Goal: Check status: Check status

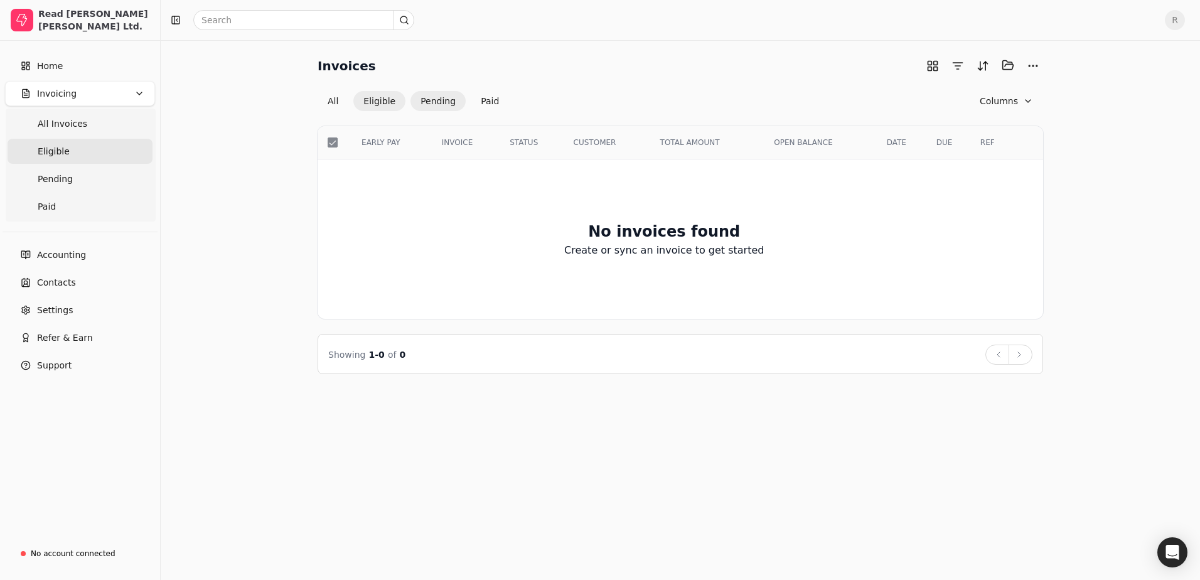
click at [442, 99] on button "Pending" at bounding box center [438, 101] width 55 height 20
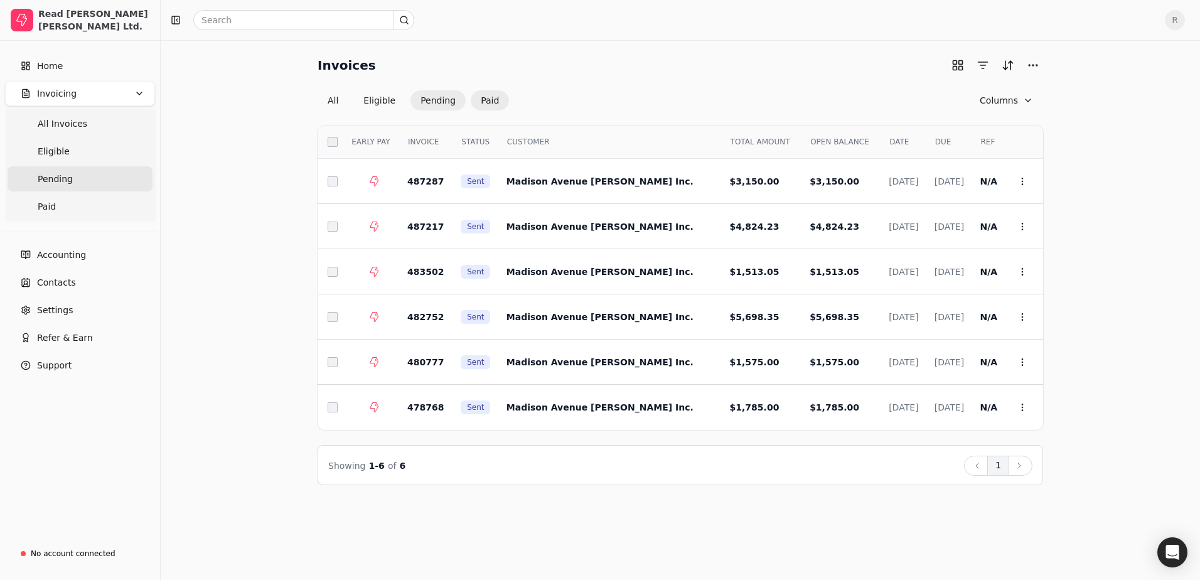
click at [483, 99] on button "Paid" at bounding box center [490, 100] width 38 height 20
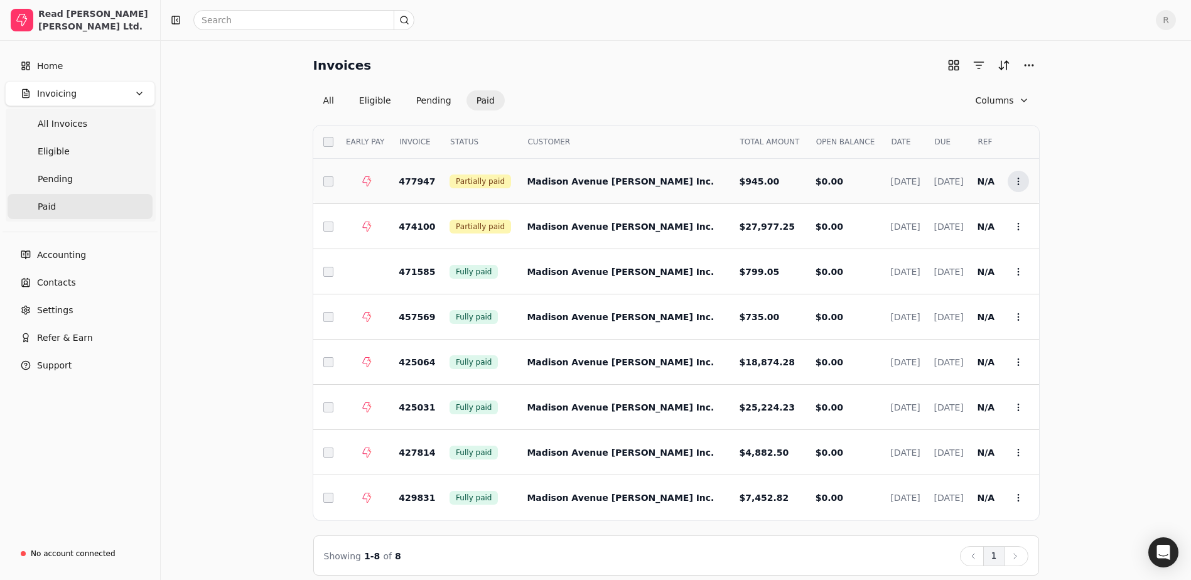
click at [805, 180] on button "Context Menu Button" at bounding box center [1018, 181] width 21 height 21
click at [805, 185] on div "Invoices All Eligible Pending Paid Columns Select EARLY PAY INVOICE STATUS CUST…" at bounding box center [676, 315] width 1000 height 520
click at [424, 109] on button "Pending" at bounding box center [433, 100] width 55 height 20
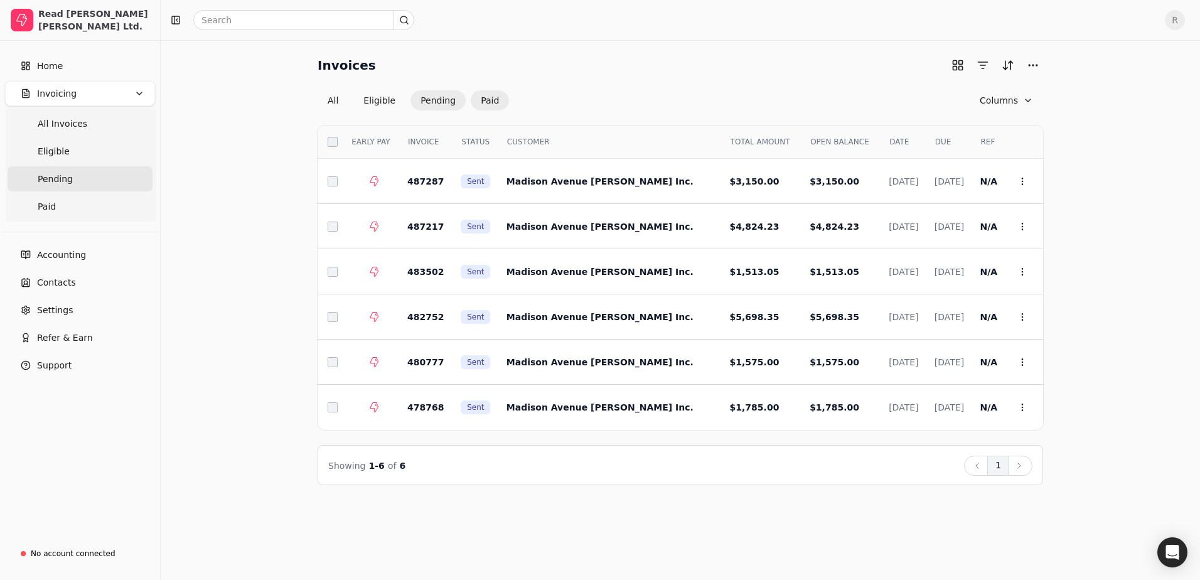
click at [486, 102] on button "Paid" at bounding box center [490, 100] width 38 height 20
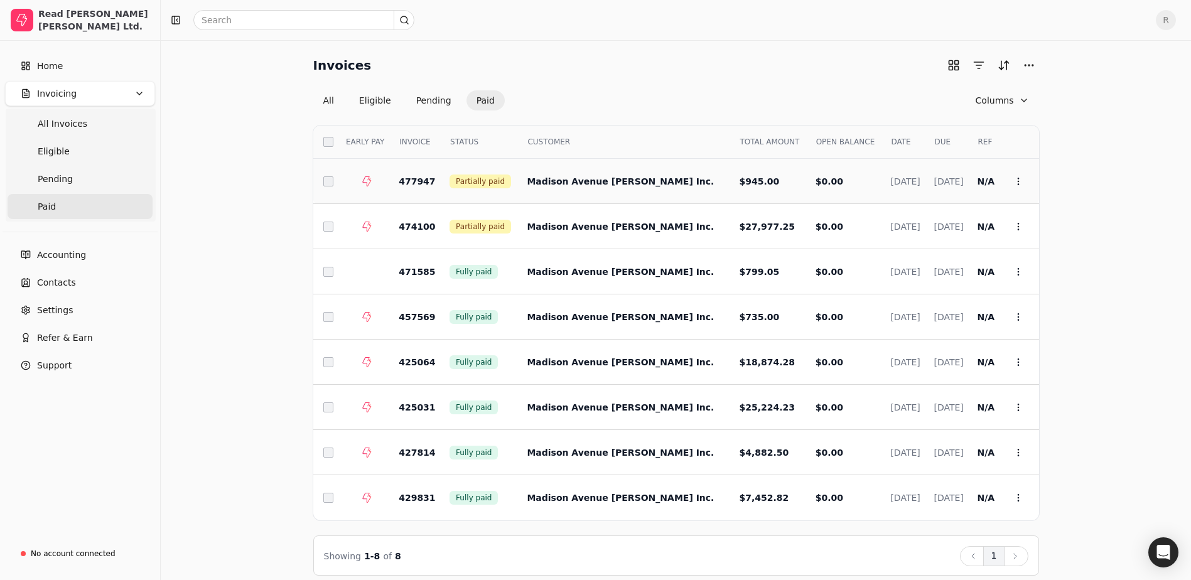
click at [482, 185] on span "Partially paid" at bounding box center [480, 181] width 49 height 11
click at [805, 64] on button "button" at bounding box center [979, 65] width 20 height 20
click at [805, 176] on button "Context Menu Button" at bounding box center [1018, 181] width 21 height 21
click at [805, 217] on span "Open" at bounding box center [1037, 212] width 23 height 13
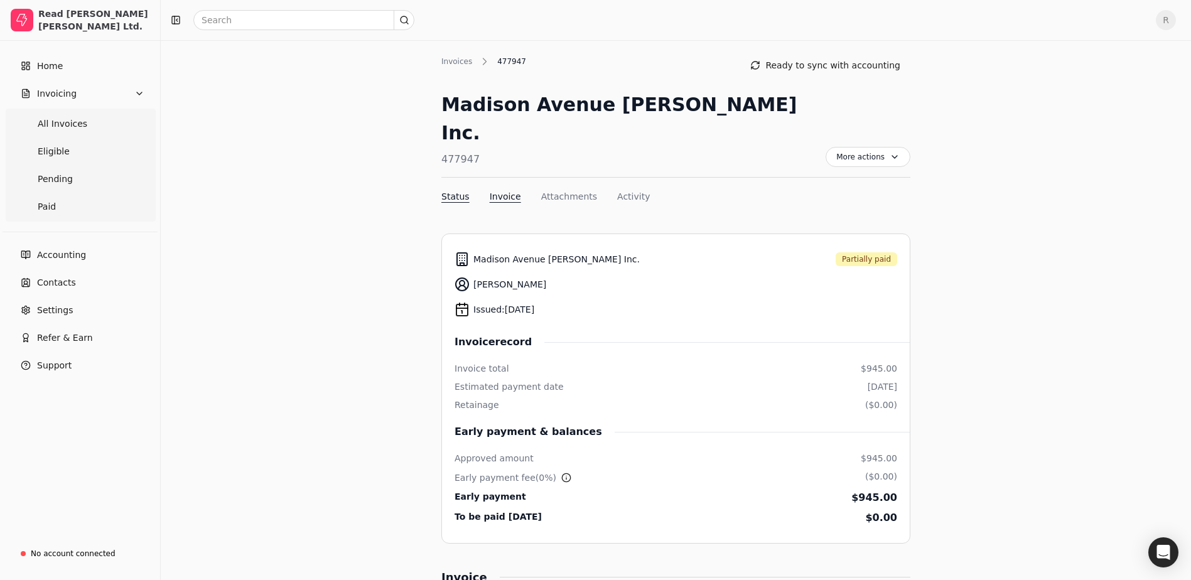
click at [500, 190] on button "Invoice" at bounding box center [505, 196] width 31 height 13
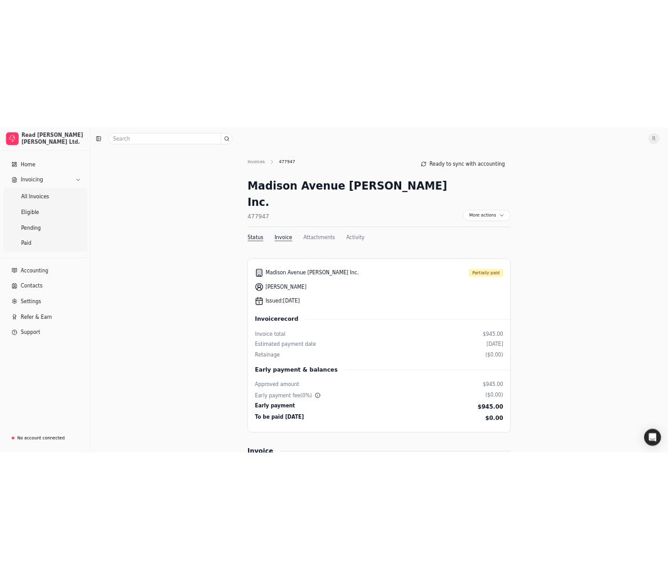
scroll to position [515, 0]
